Goal: Navigation & Orientation: Find specific page/section

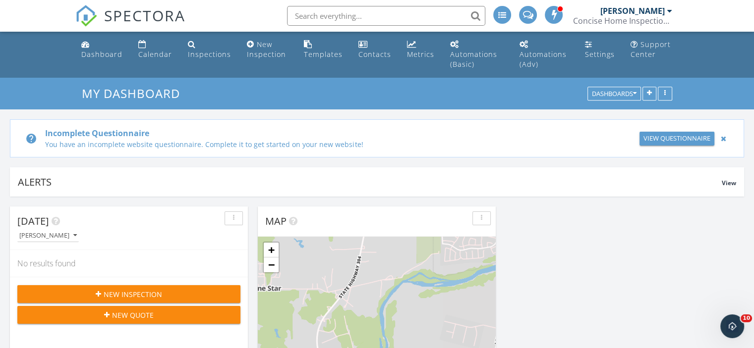
scroll to position [4, 5]
drag, startPoint x: 161, startPoint y: 53, endPoint x: 191, endPoint y: 57, distance: 31.1
click at [161, 53] on div "Calendar" at bounding box center [155, 54] width 34 height 9
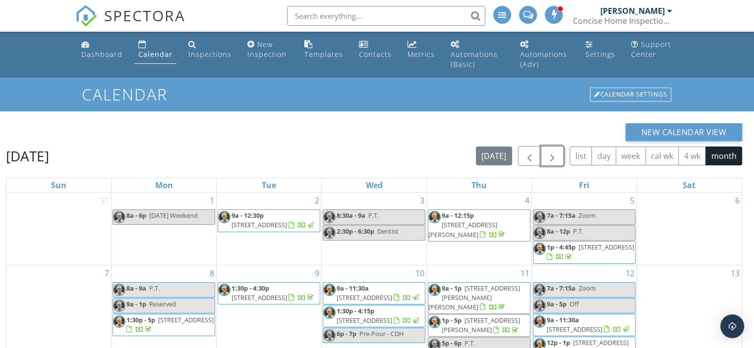
click at [556, 159] on span "button" at bounding box center [552, 157] width 12 height 12
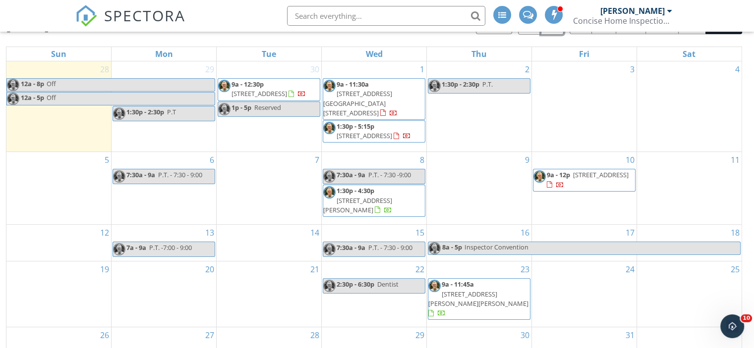
scroll to position [152, 0]
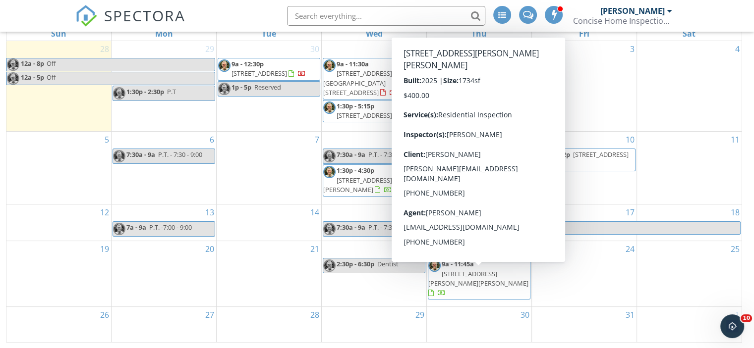
click at [486, 275] on span "8114 Springsteen Dr, Austin 78744" at bounding box center [478, 279] width 100 height 18
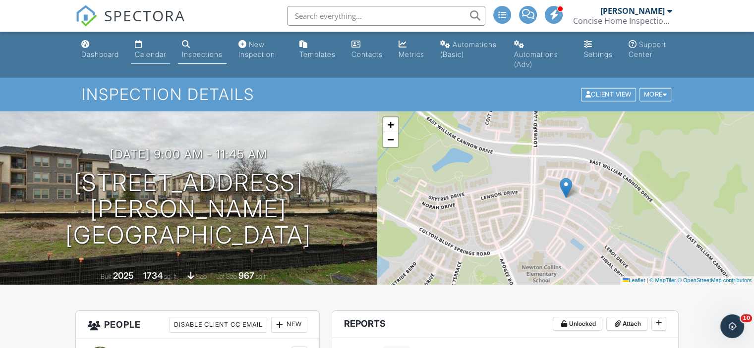
click at [148, 52] on div "Calendar" at bounding box center [150, 54] width 31 height 8
